Goal: Transaction & Acquisition: Purchase product/service

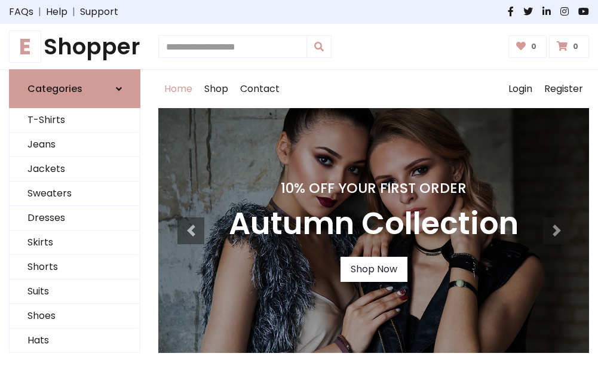
click at [299, 192] on h4 "10% Off Your First Order" at bounding box center [374, 188] width 290 height 17
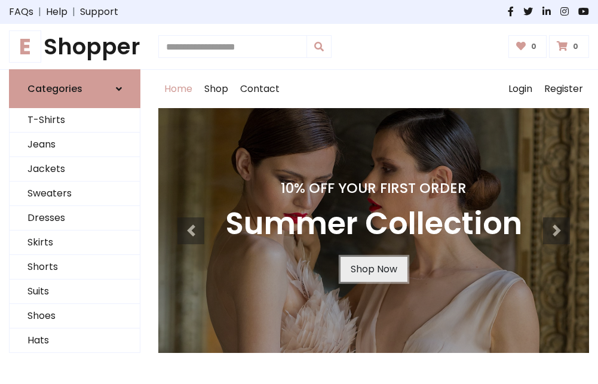
click at [374, 270] on link "Shop Now" at bounding box center [374, 269] width 67 height 25
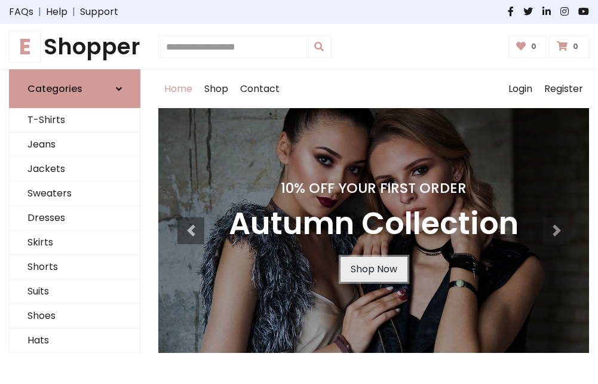
click at [374, 270] on link "Shop Now" at bounding box center [374, 269] width 67 height 25
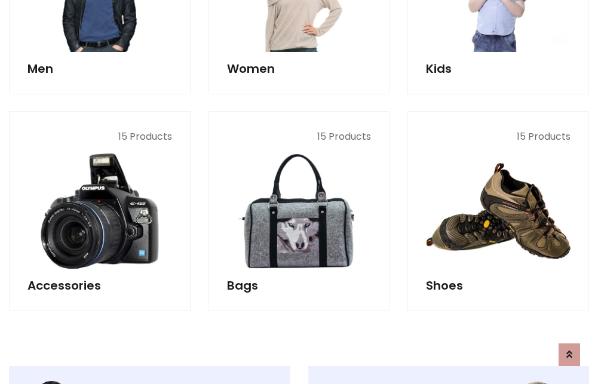
scroll to position [1192, 0]
